Goal: Browse casually

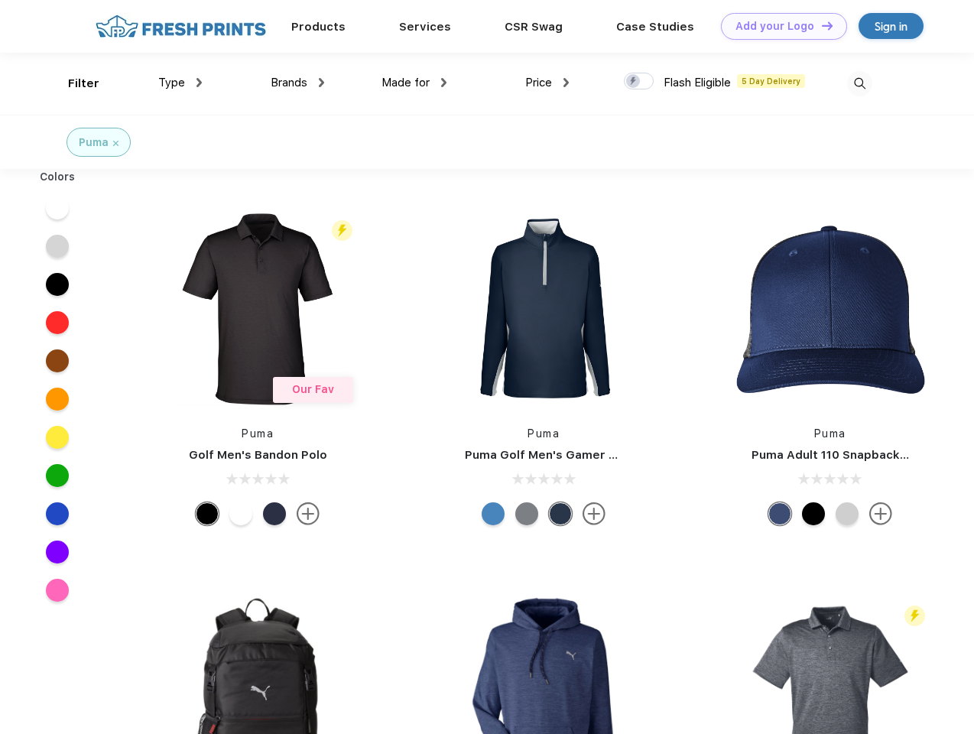
click at [778, 26] on link "Add your Logo Design Tool" at bounding box center [784, 26] width 126 height 27
click at [0, 0] on div "Design Tool" at bounding box center [0, 0] width 0 height 0
click at [820, 25] on link "Add your Logo Design Tool" at bounding box center [784, 26] width 126 height 27
click at [73, 83] on div "Filter" at bounding box center [83, 84] width 31 height 18
click at [180, 83] on span "Type" at bounding box center [171, 83] width 27 height 14
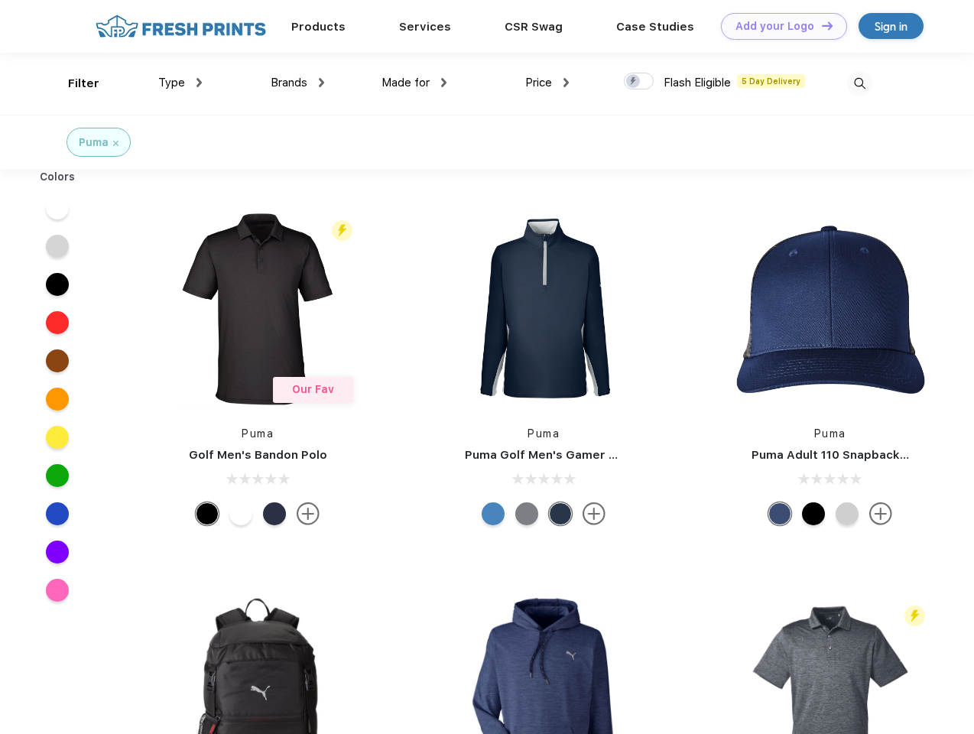
click at [297, 83] on span "Brands" at bounding box center [289, 83] width 37 height 14
click at [414, 83] on span "Made for" at bounding box center [406, 83] width 48 height 14
click at [547, 83] on span "Price" at bounding box center [538, 83] width 27 height 14
click at [639, 82] on div at bounding box center [639, 81] width 30 height 17
click at [634, 82] on input "checkbox" at bounding box center [629, 77] width 10 height 10
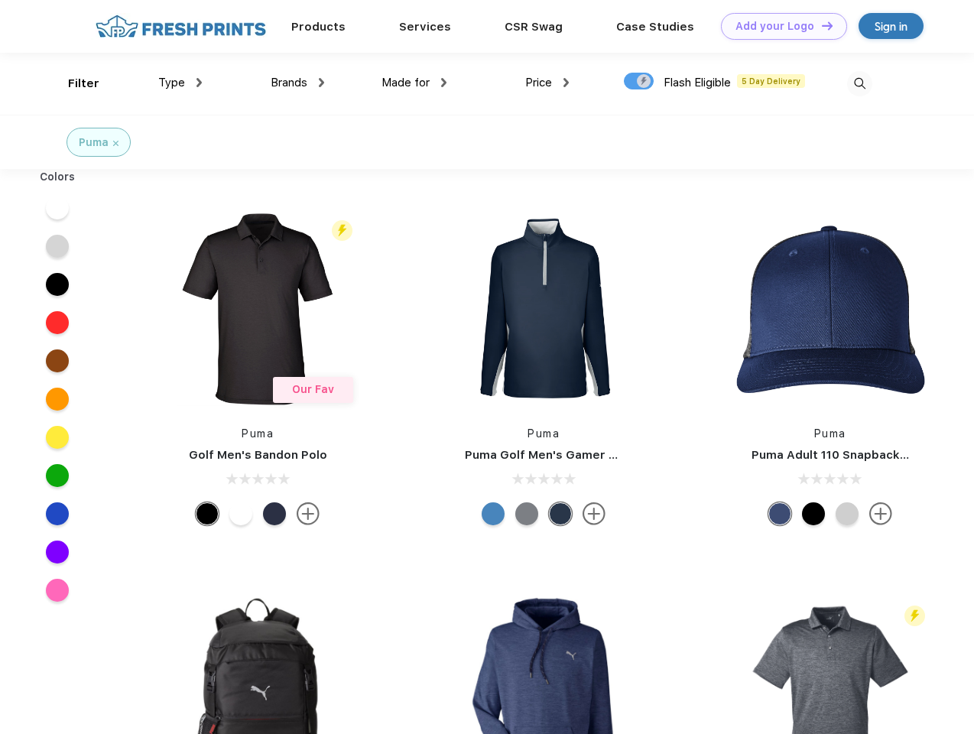
click at [859, 83] on img at bounding box center [859, 83] width 25 height 25
